Goal: Information Seeking & Learning: Learn about a topic

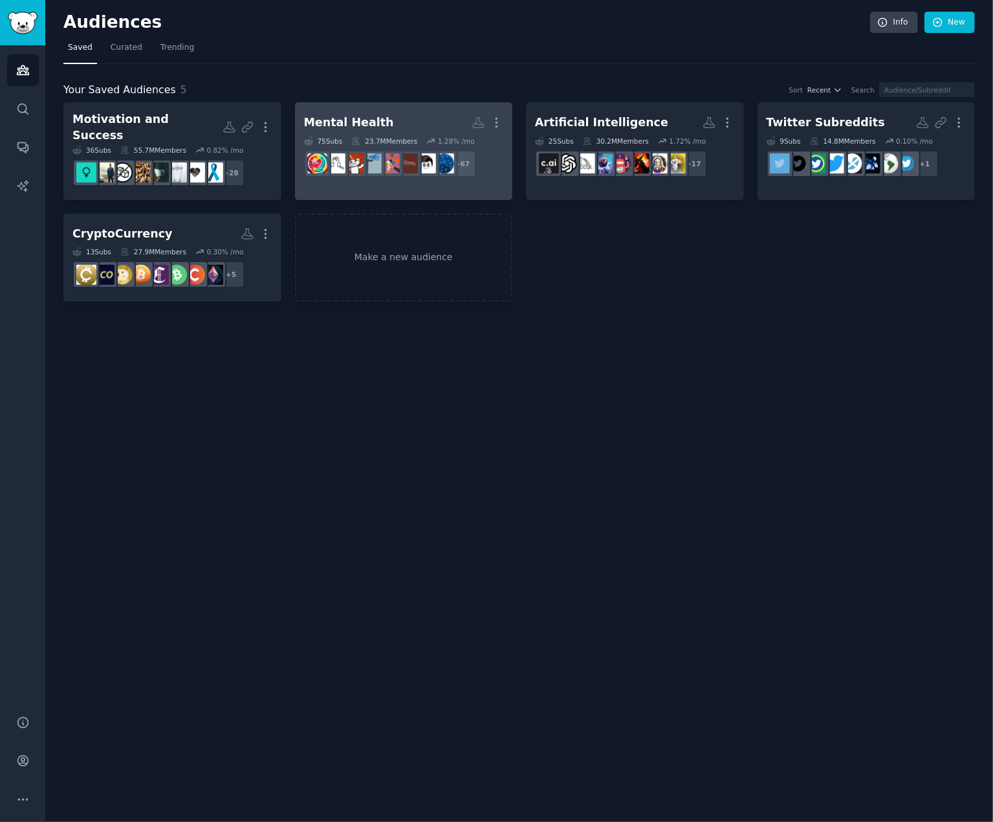
click at [443, 118] on h2 "Mental Health More" at bounding box center [404, 122] width 200 height 23
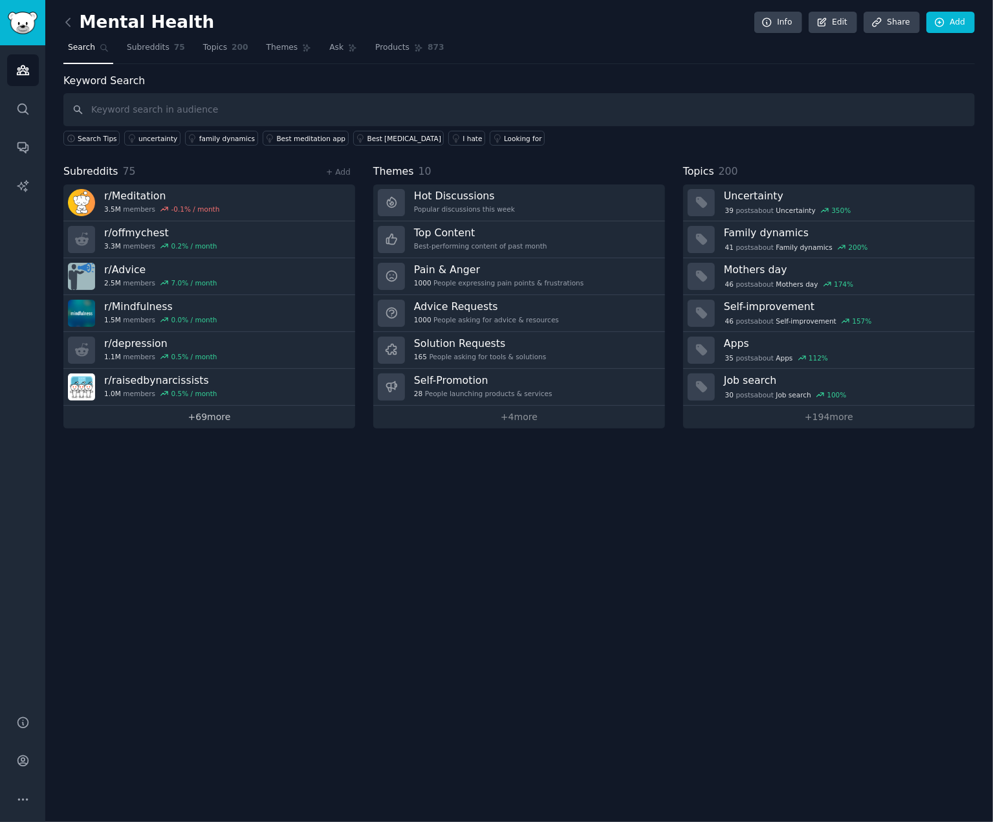
click at [221, 419] on link "+ 69 more" at bounding box center [209, 417] width 292 height 23
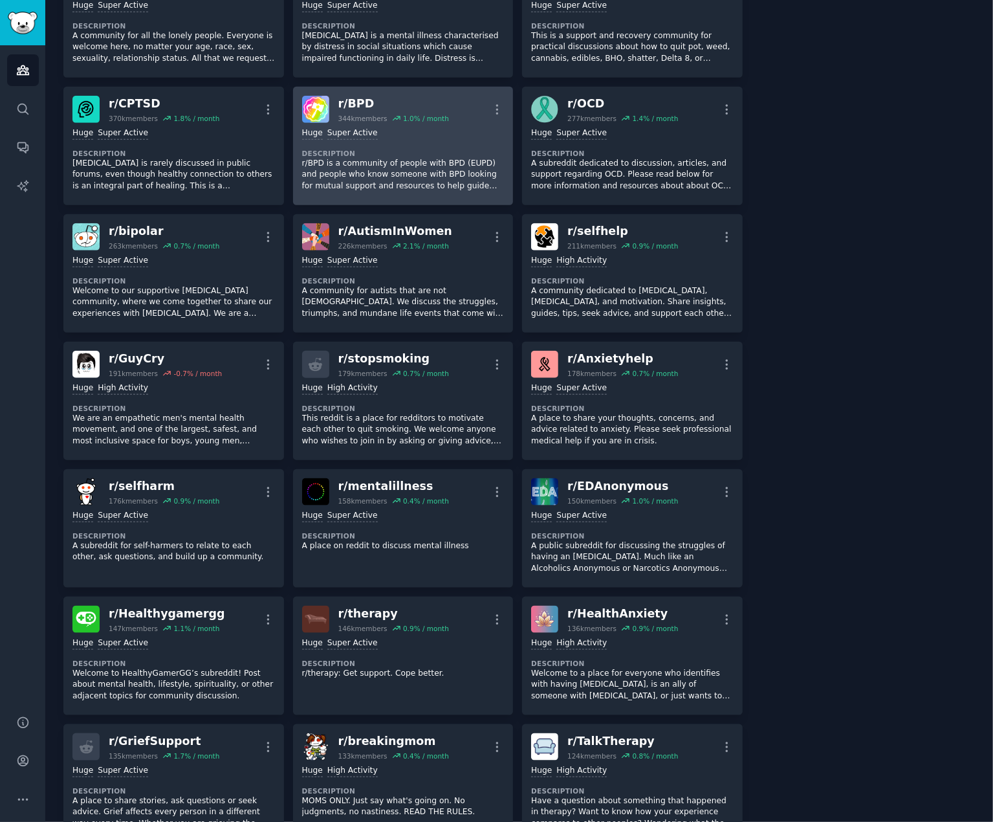
scroll to position [645, 0]
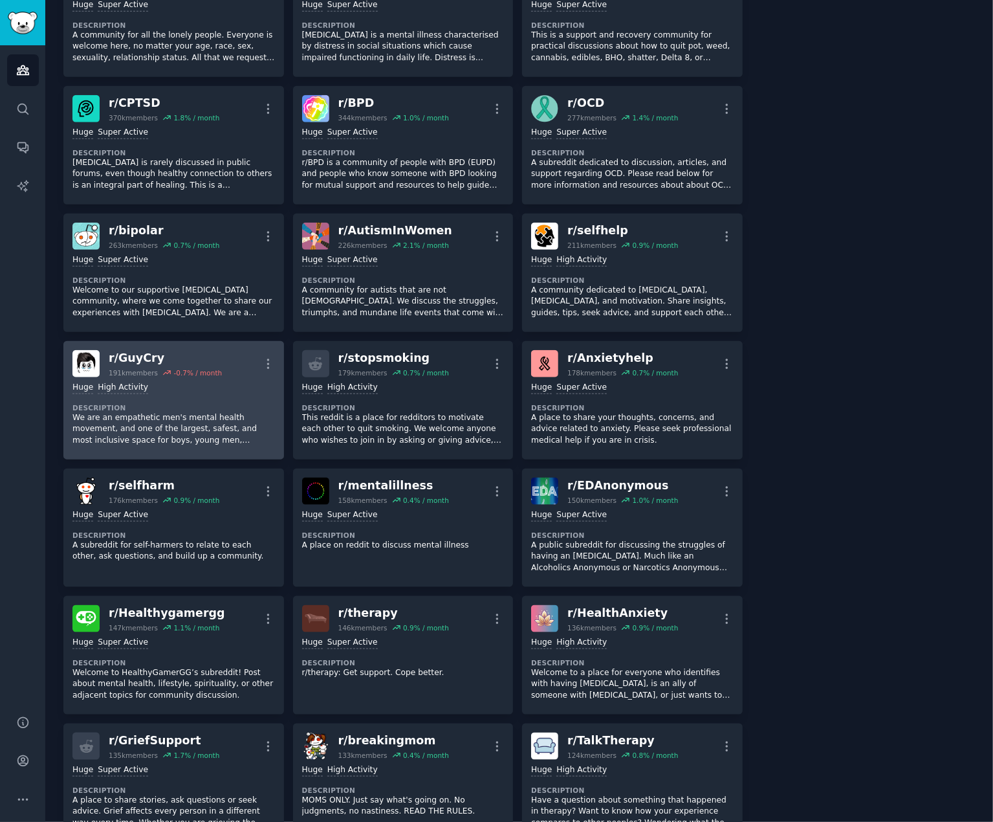
click at [145, 357] on div "r/ GuyCry" at bounding box center [165, 358] width 113 height 16
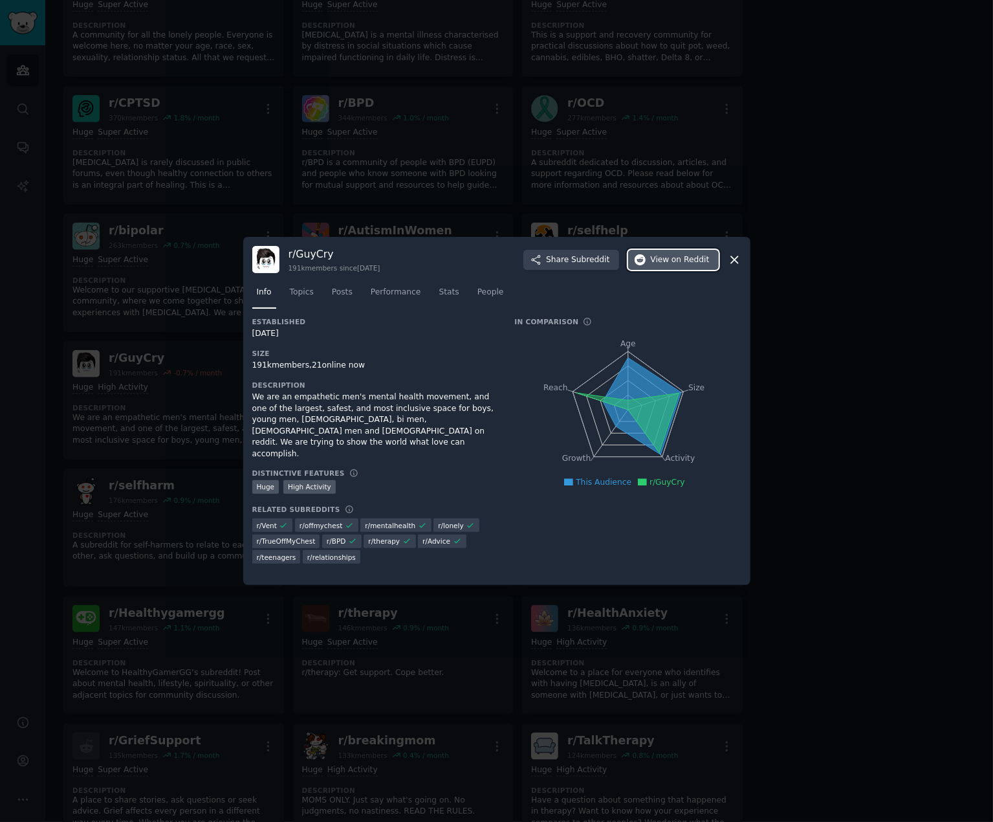
click at [680, 263] on span "on Reddit" at bounding box center [691, 260] width 38 height 12
click at [823, 412] on div at bounding box center [496, 411] width 993 height 822
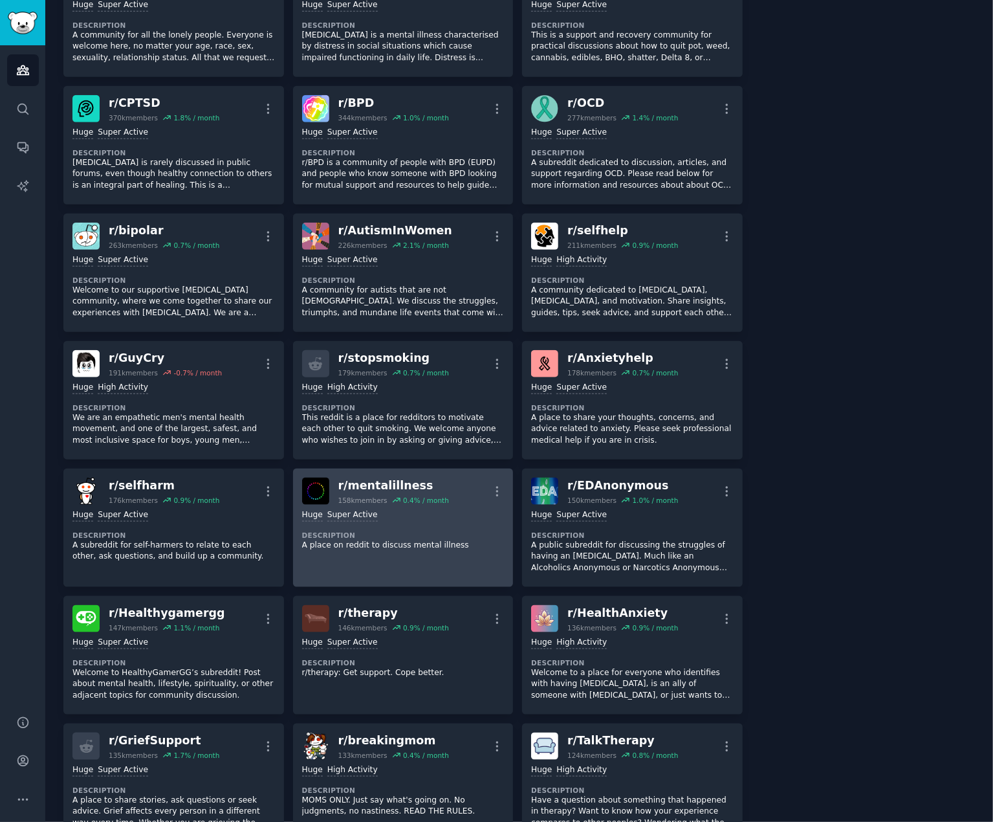
click at [378, 478] on div "r/ mentalillness" at bounding box center [393, 486] width 111 height 16
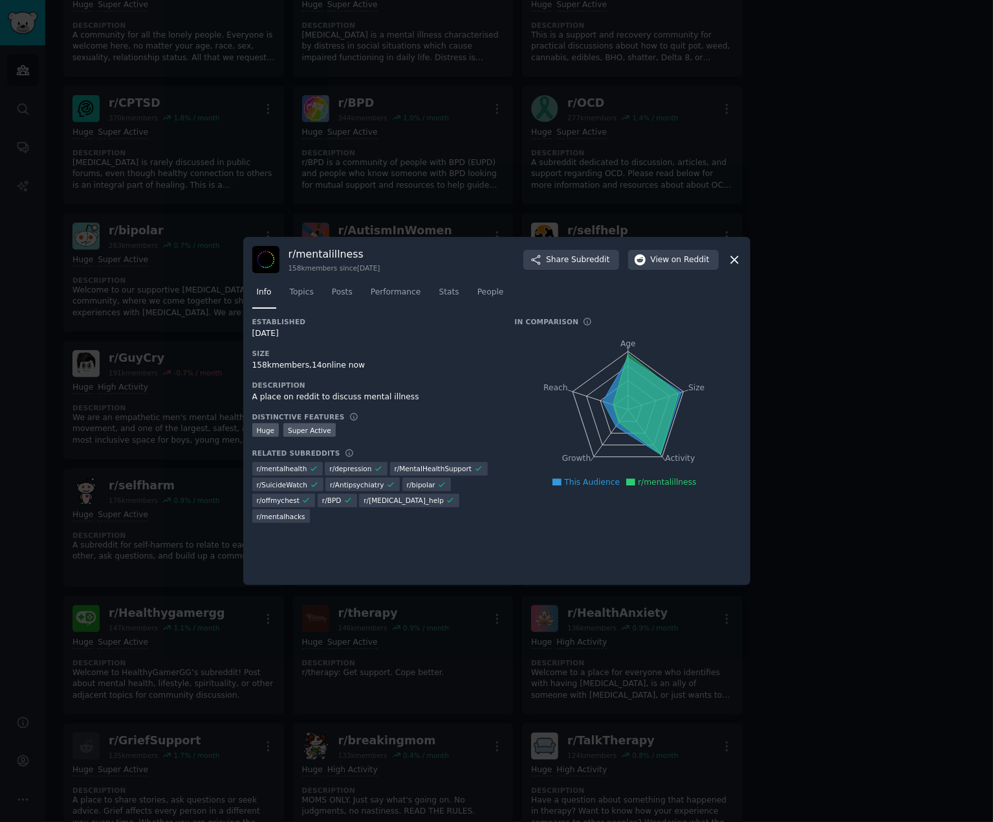
click at [340, 253] on h3 "r/ mentalillness" at bounding box center [335, 254] width 92 height 14
click at [666, 263] on span "View on Reddit" at bounding box center [680, 260] width 59 height 12
click at [836, 320] on div at bounding box center [496, 411] width 993 height 822
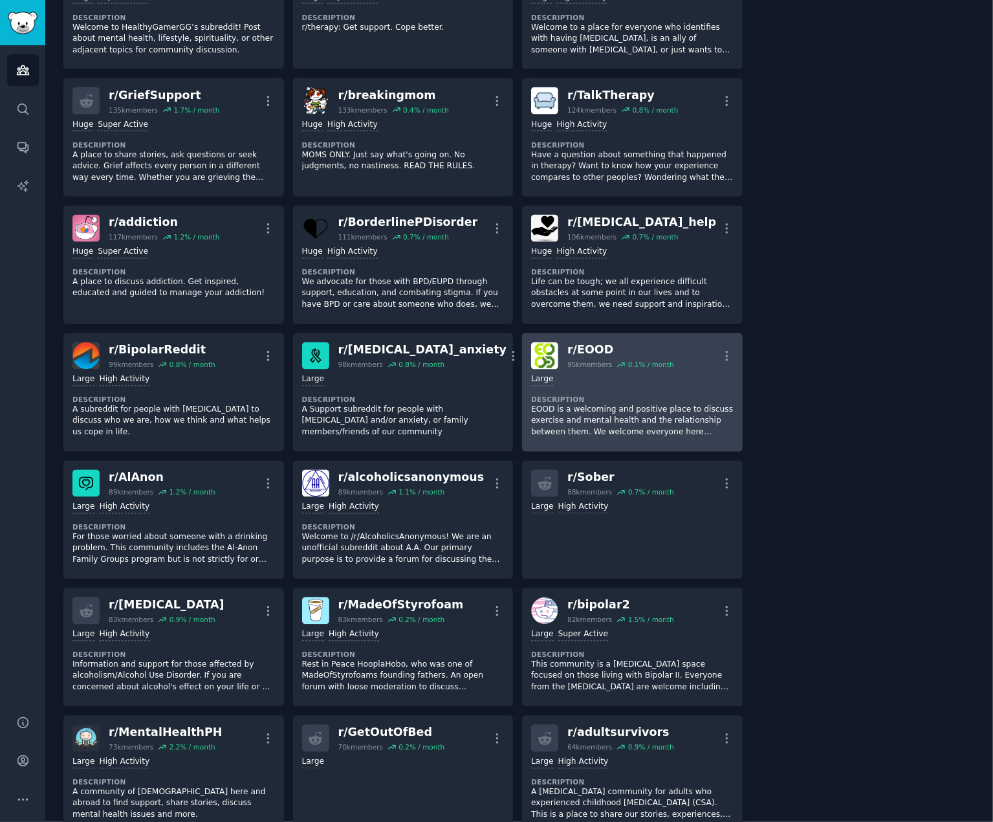
scroll to position [1290, 0]
click at [590, 346] on div "r/ EOOD" at bounding box center [621, 350] width 107 height 16
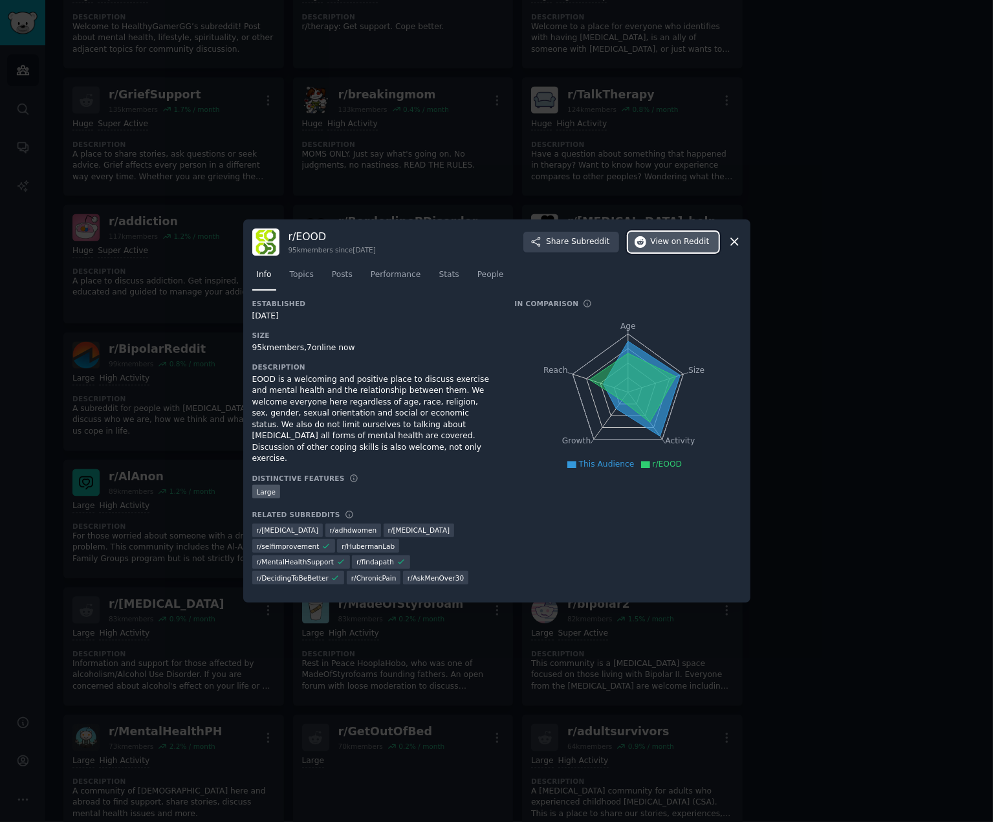
click at [700, 248] on span "on Reddit" at bounding box center [691, 242] width 38 height 12
click at [843, 386] on div at bounding box center [496, 411] width 993 height 822
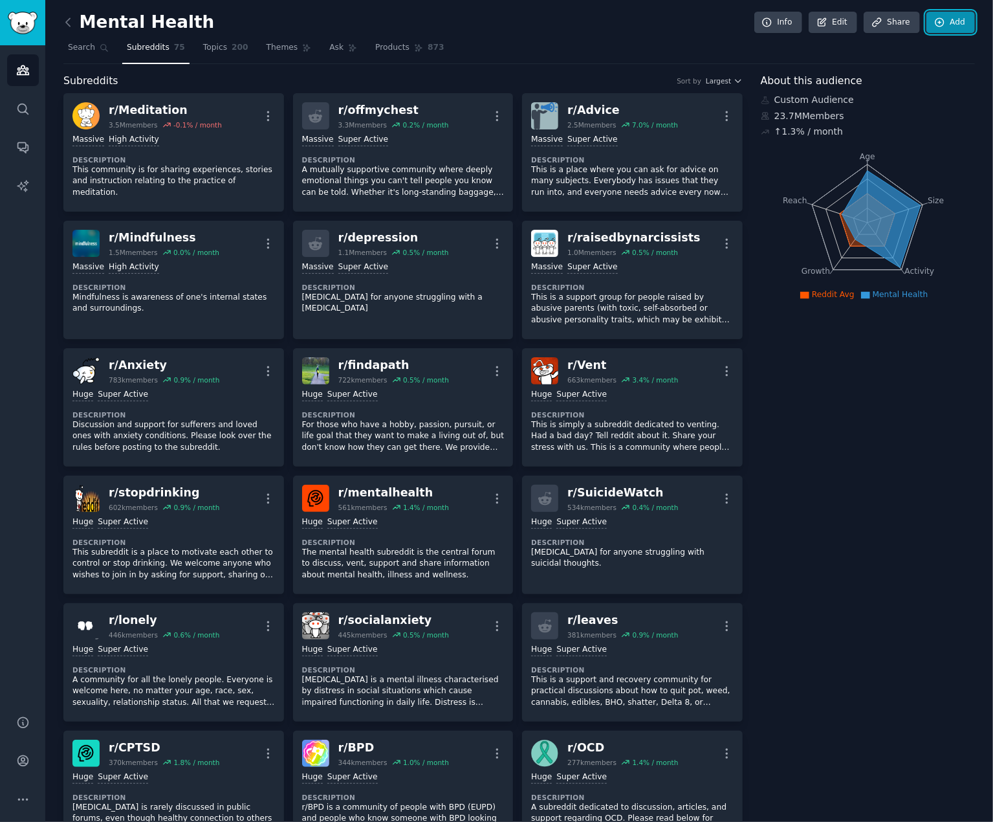
click at [945, 21] on link "Add" at bounding box center [951, 23] width 49 height 22
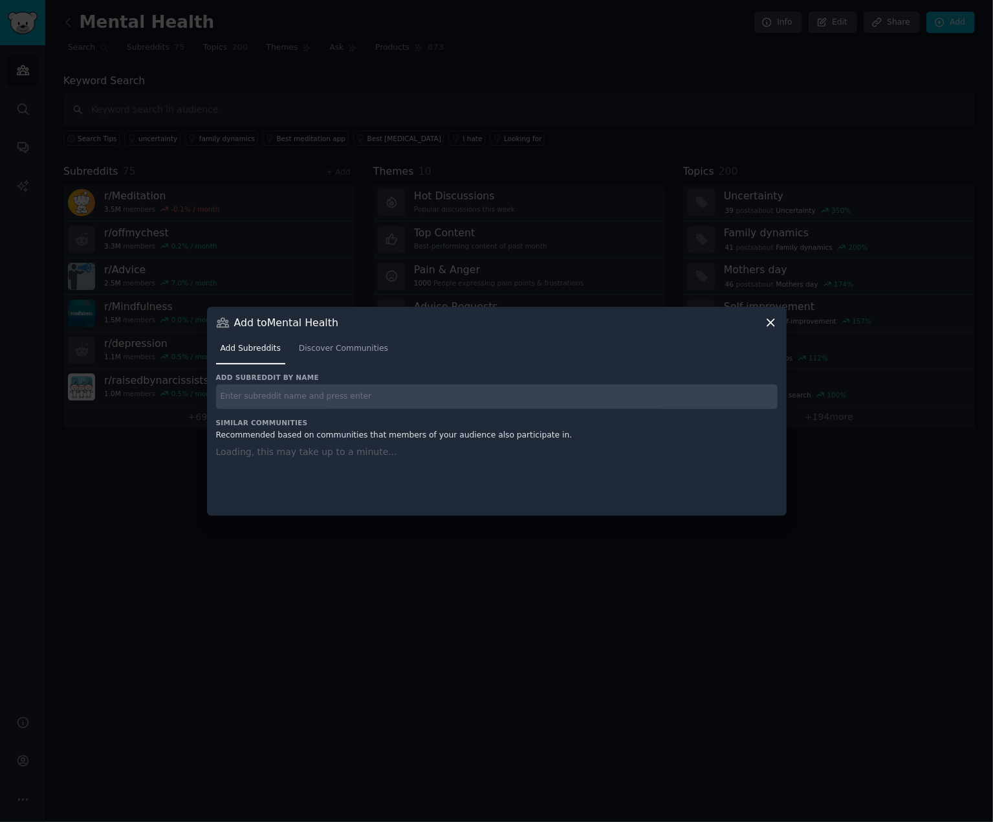
click at [299, 401] on input "text" at bounding box center [497, 396] width 562 height 25
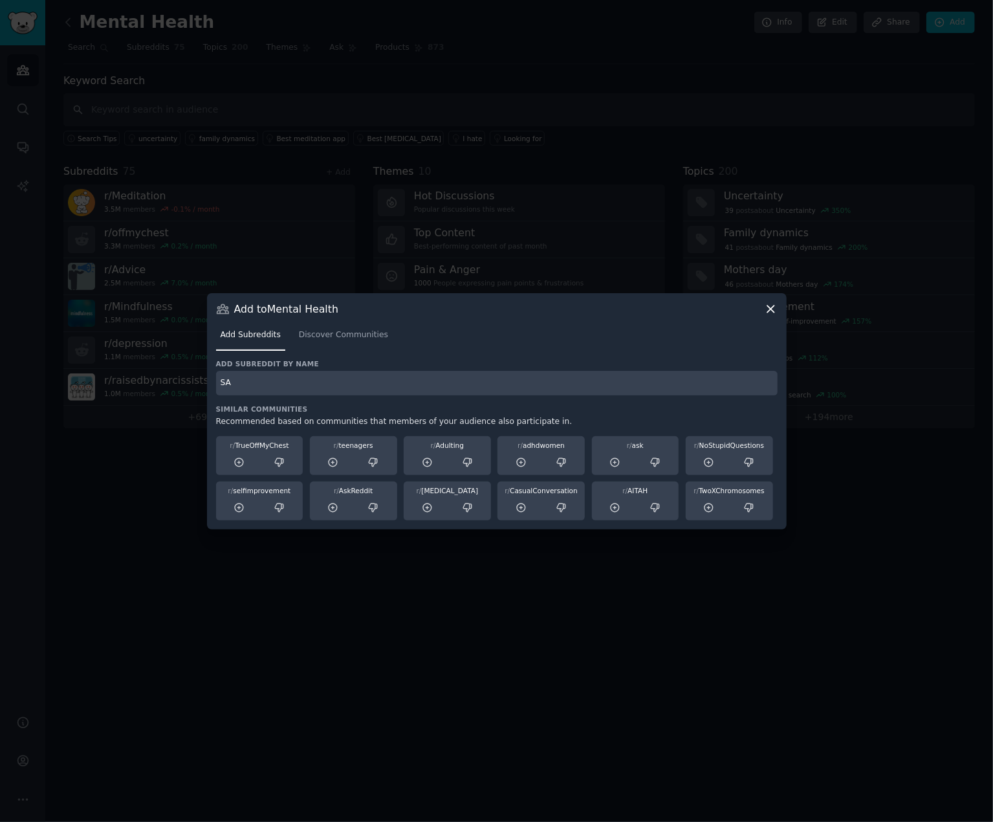
type input "S"
type input "sad"
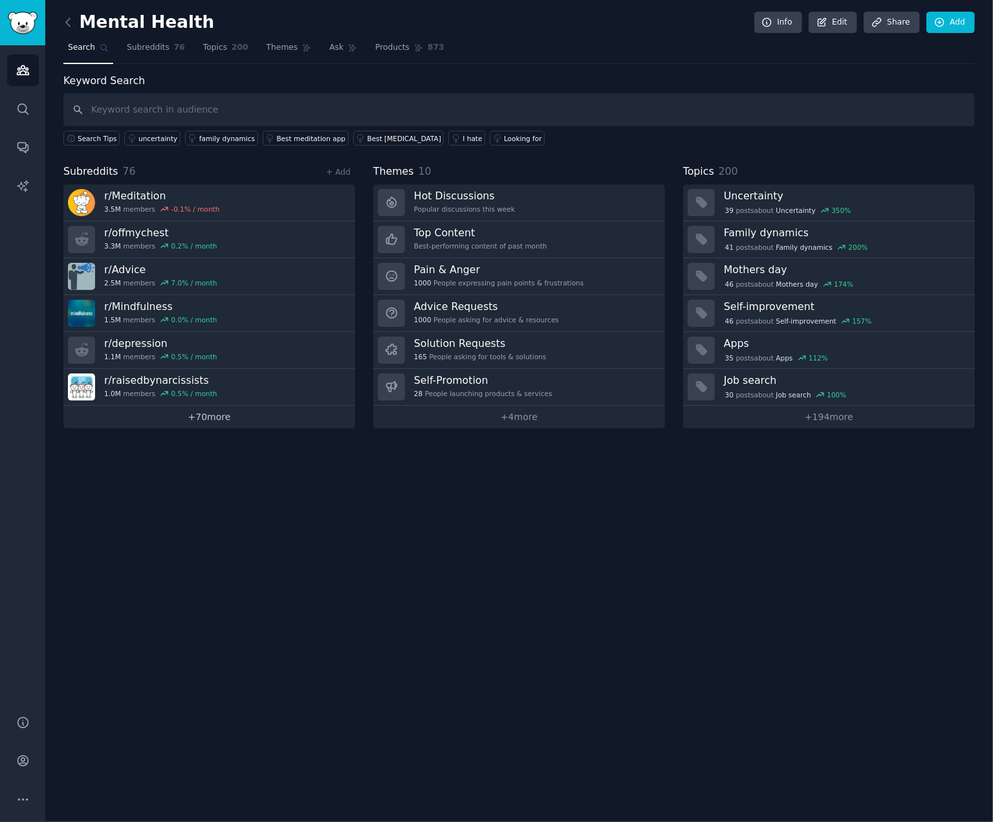
click at [212, 411] on link "+ 70 more" at bounding box center [209, 417] width 292 height 23
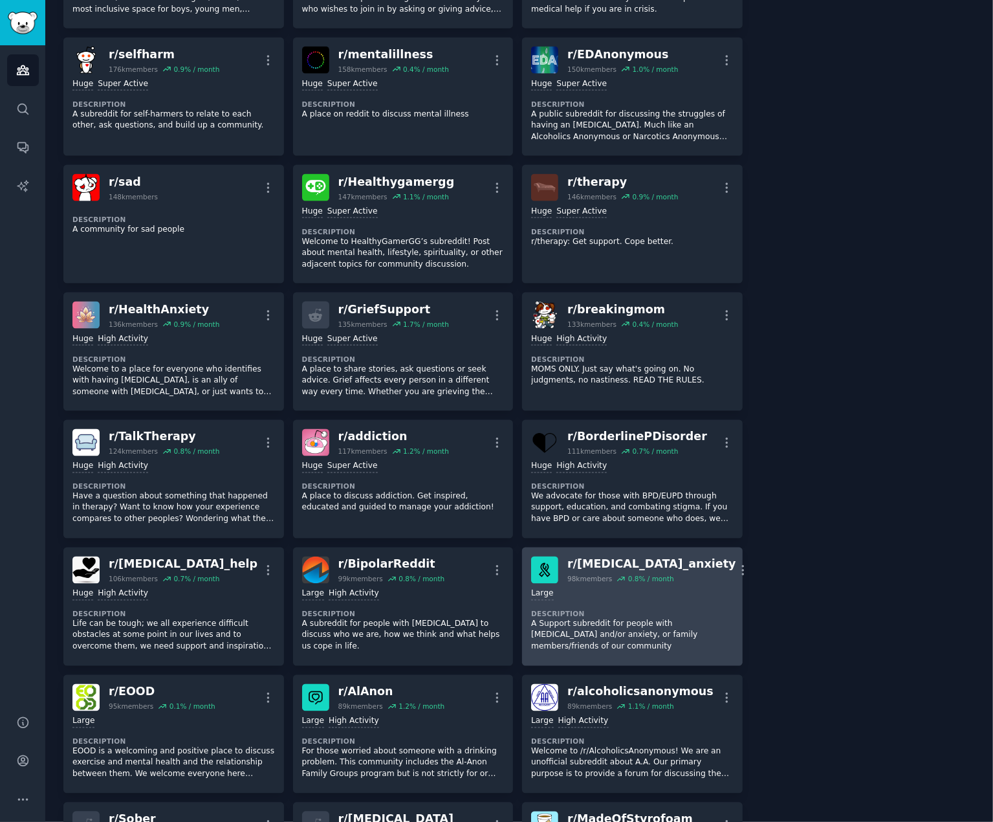
scroll to position [1076, 0]
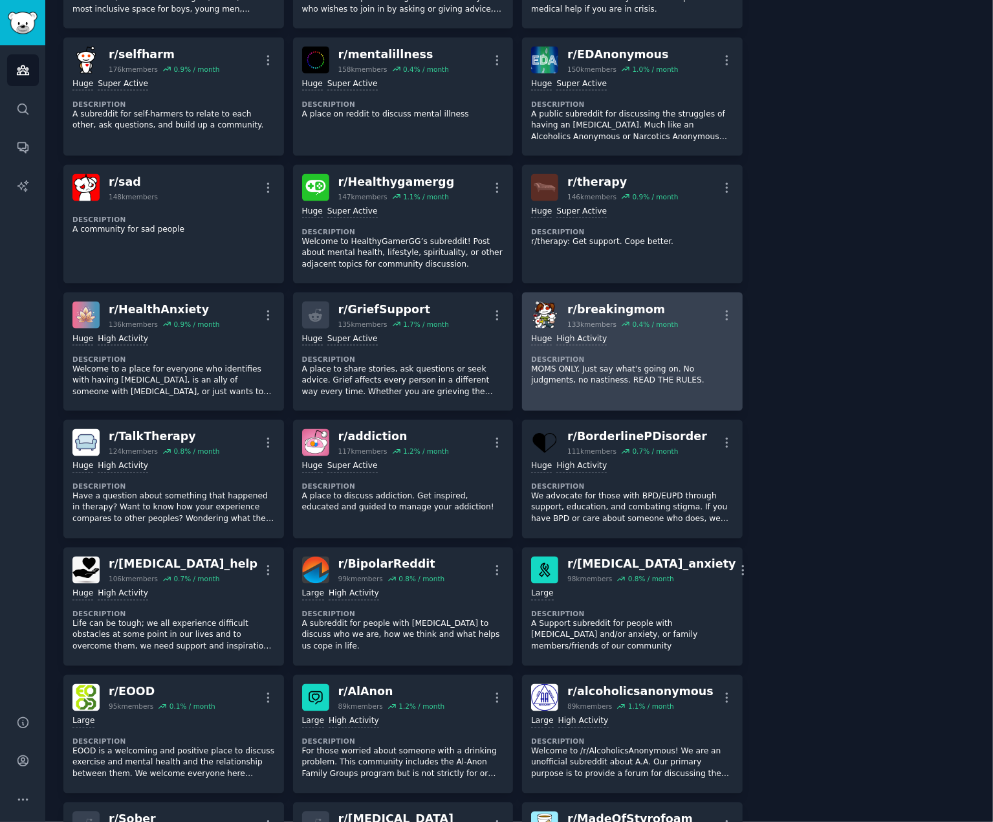
click at [617, 307] on div "r/ breakingmom" at bounding box center [623, 310] width 111 height 16
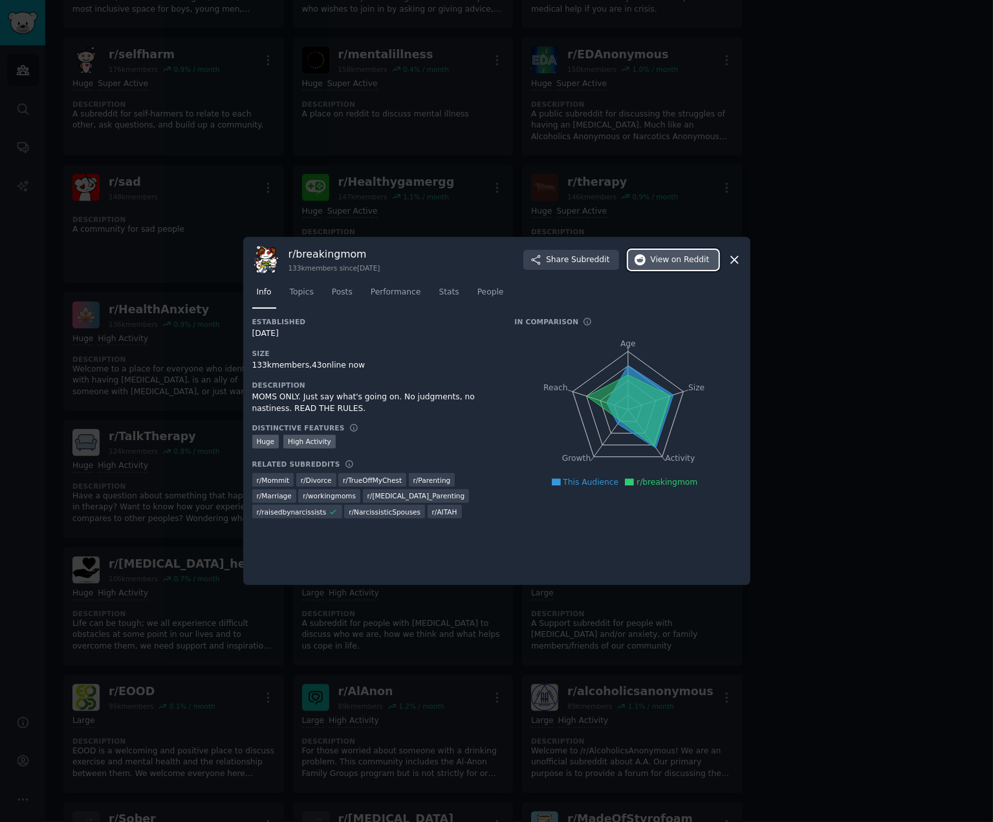
click at [666, 260] on span "View on Reddit" at bounding box center [680, 260] width 59 height 12
click at [856, 352] on div at bounding box center [496, 411] width 993 height 822
